Goal: Find specific page/section: Find specific page/section

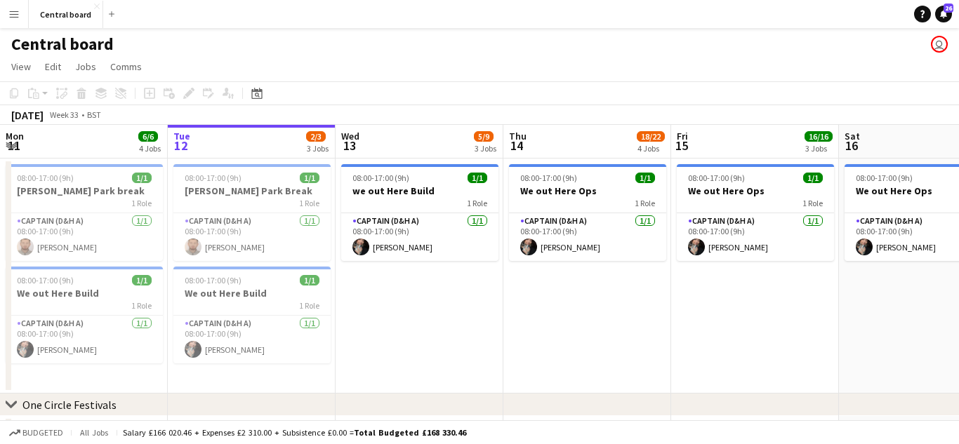
scroll to position [1, 0]
click at [29, 1] on button "Central board Close" at bounding box center [66, 14] width 74 height 27
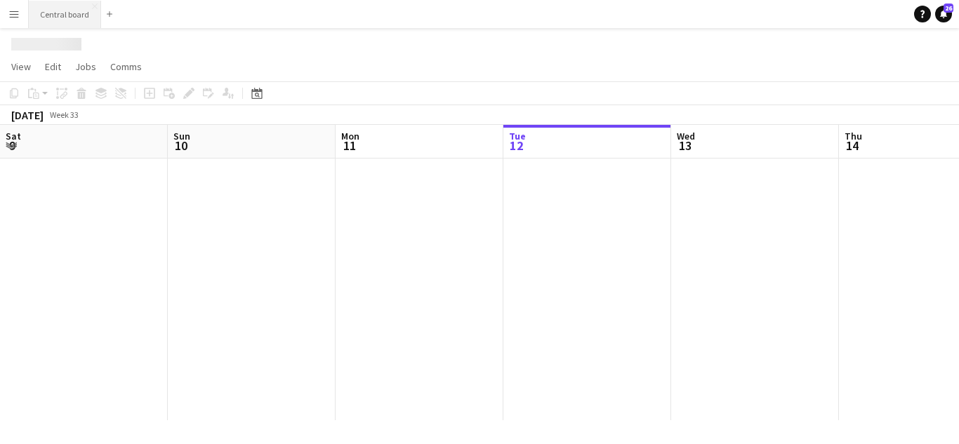
scroll to position [0, 336]
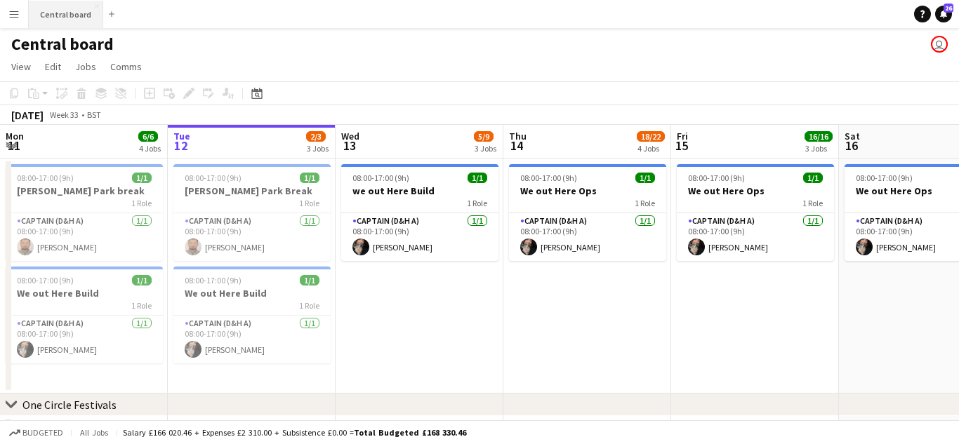
click at [80, 6] on button "Central board Close" at bounding box center [66, 14] width 74 height 27
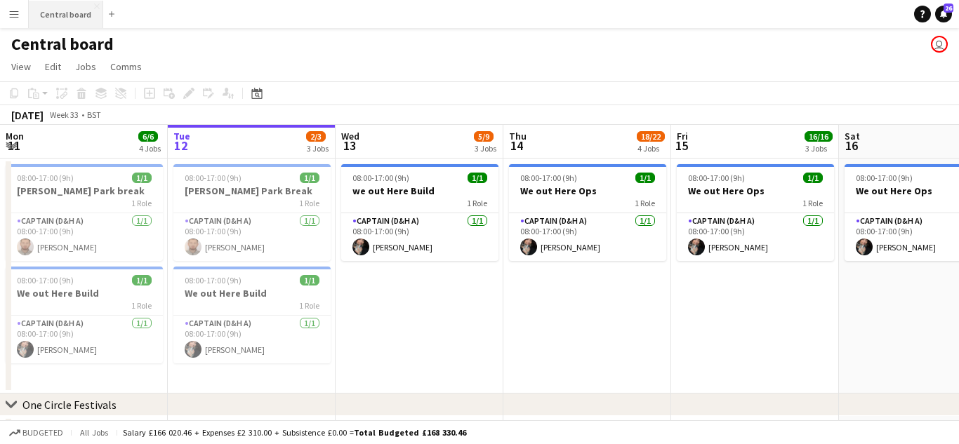
click at [80, 6] on button "Central board Close" at bounding box center [66, 14] width 74 height 27
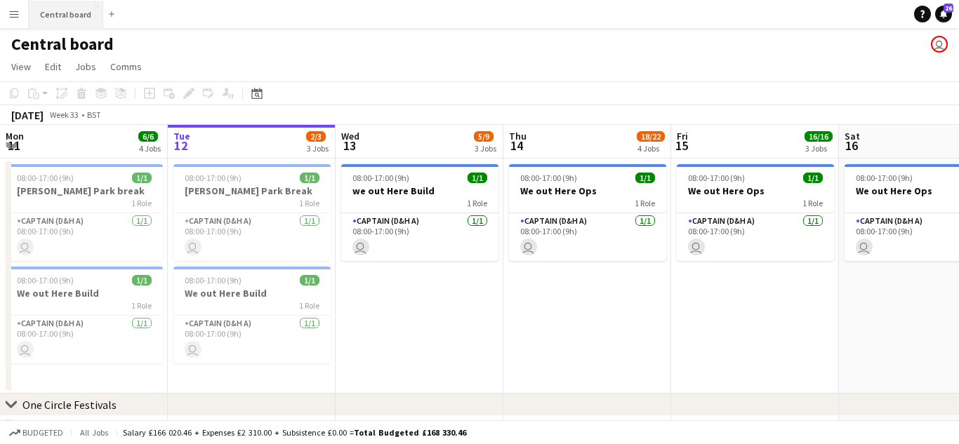
click at [72, 2] on button "Central board Close" at bounding box center [66, 14] width 74 height 27
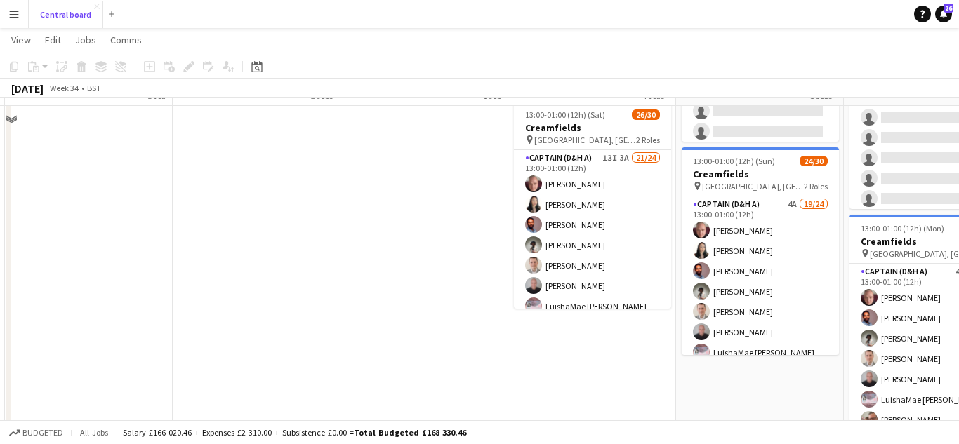
scroll to position [857, 0]
